Goal: Find specific page/section: Find specific page/section

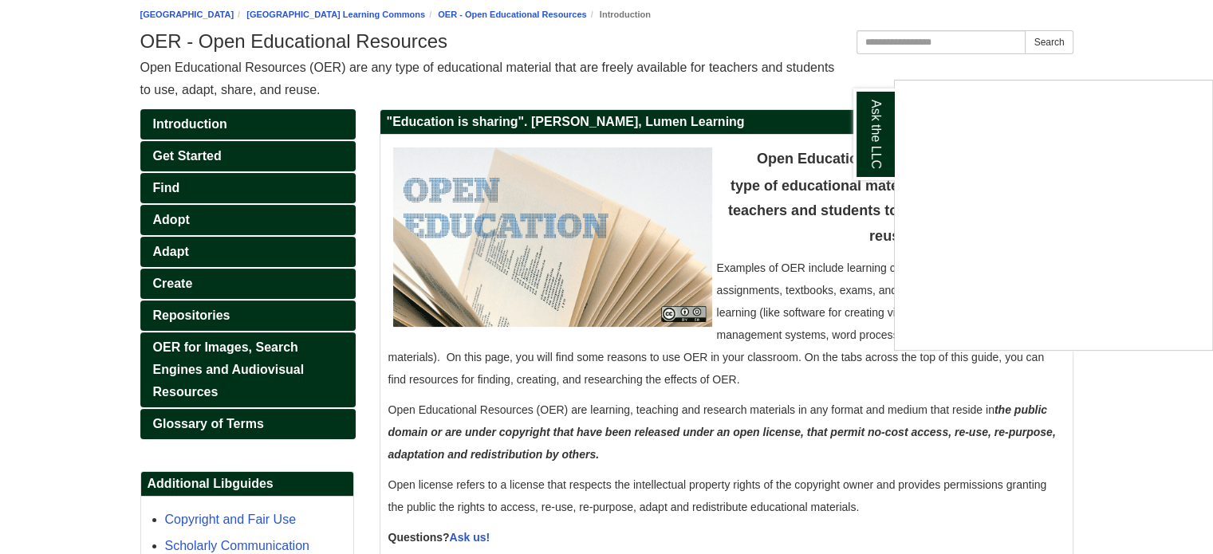
scroll to position [76, 0]
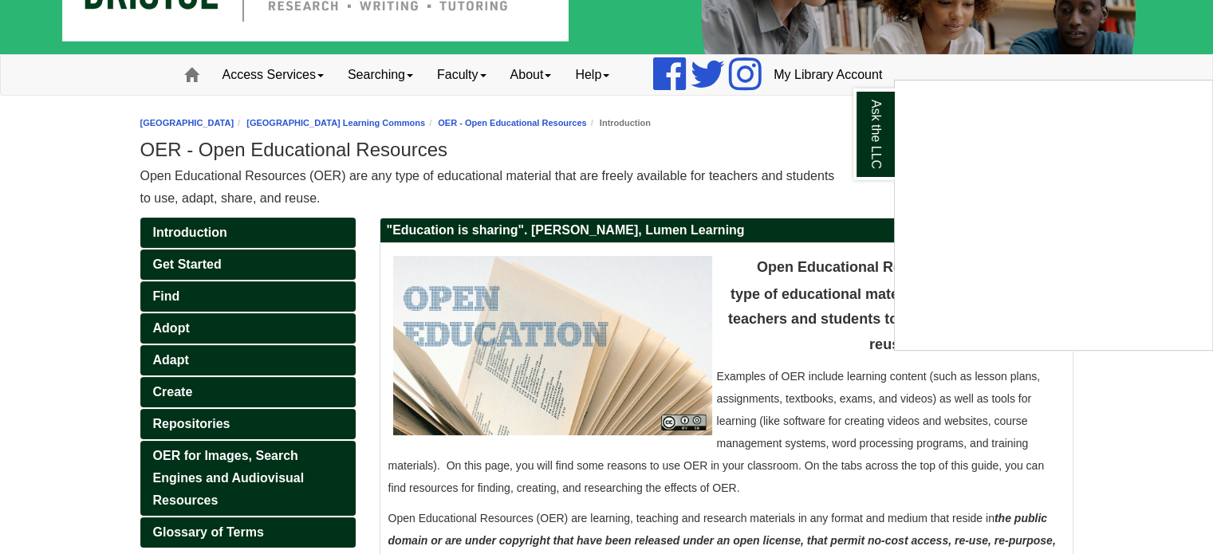
click at [175, 298] on div "Ask the LLC" at bounding box center [606, 277] width 1213 height 554
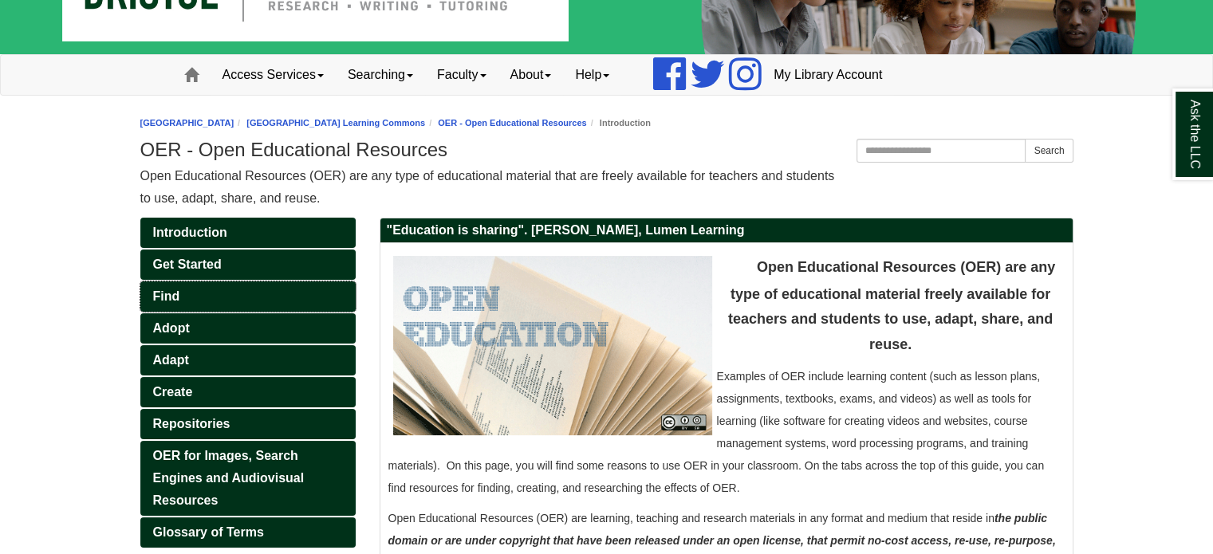
click at [175, 298] on span "Find" at bounding box center [166, 297] width 27 height 14
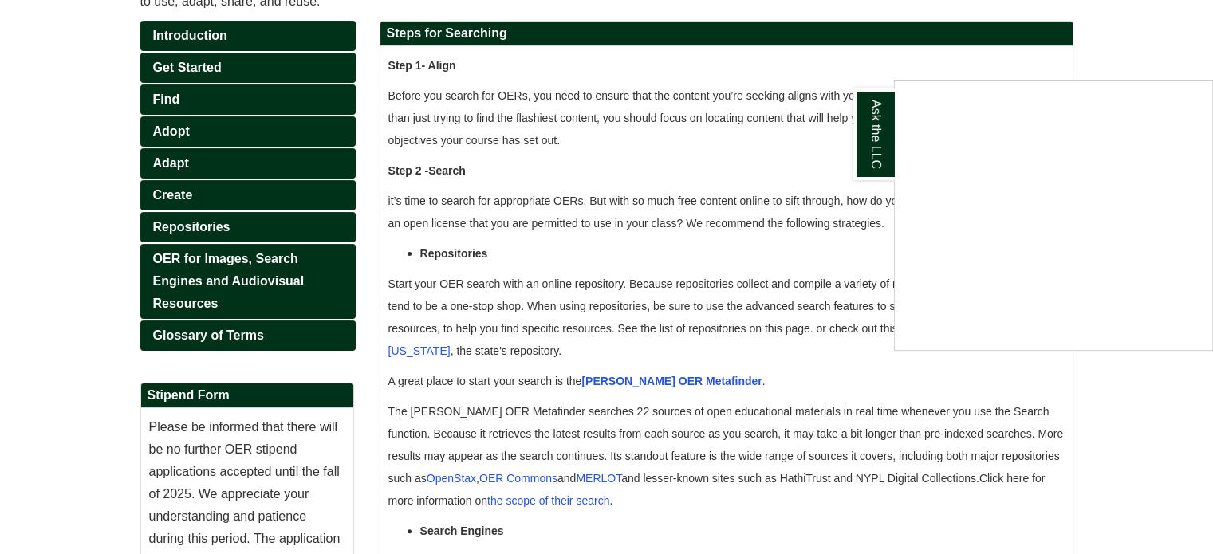
scroll to position [262, 0]
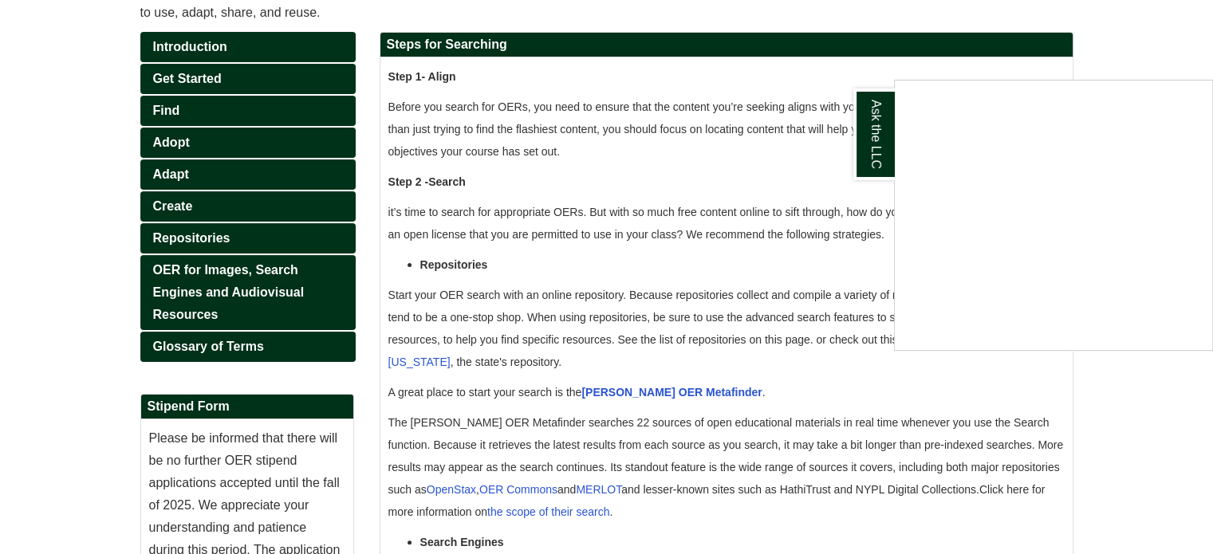
click at [621, 394] on div "Ask the LLC" at bounding box center [606, 277] width 1213 height 554
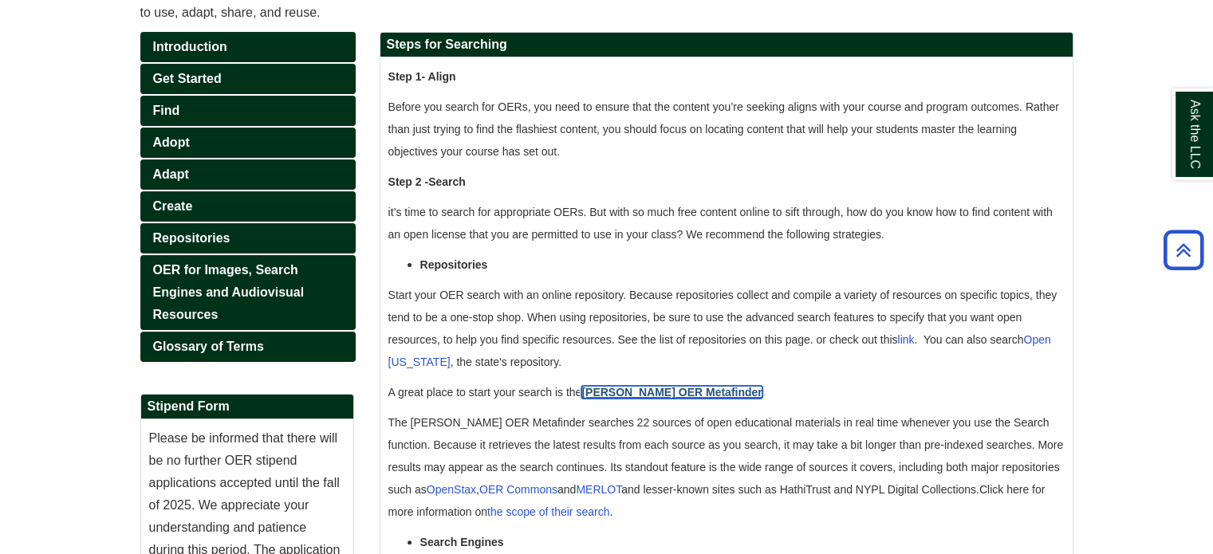
click at [616, 390] on link "[PERSON_NAME] OER Metafinder" at bounding box center [672, 392] width 180 height 13
